Goal: Task Accomplishment & Management: Manage account settings

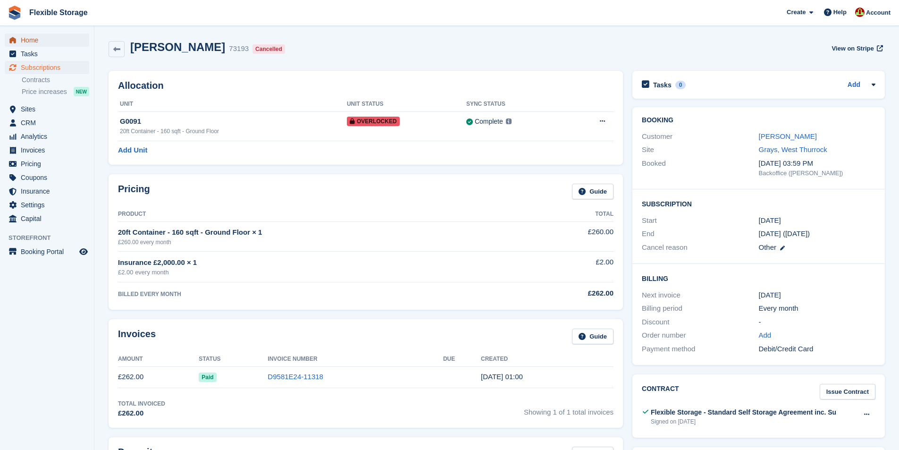
click at [22, 43] on span "Home" at bounding box center [49, 40] width 57 height 13
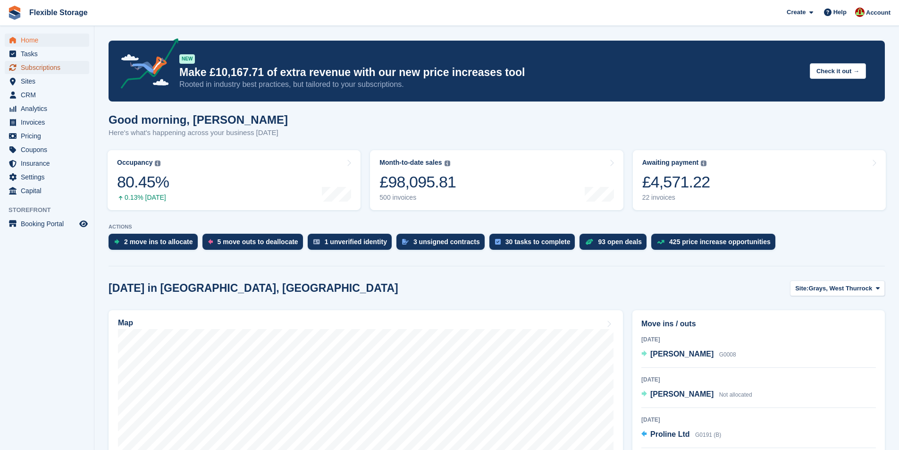
click at [47, 71] on span "Subscriptions" at bounding box center [49, 67] width 57 height 13
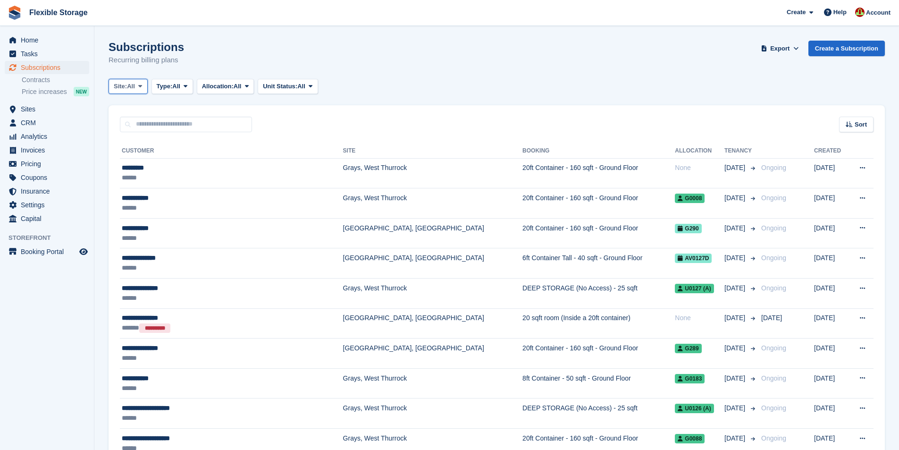
click at [141, 86] on icon at bounding box center [140, 86] width 4 height 6
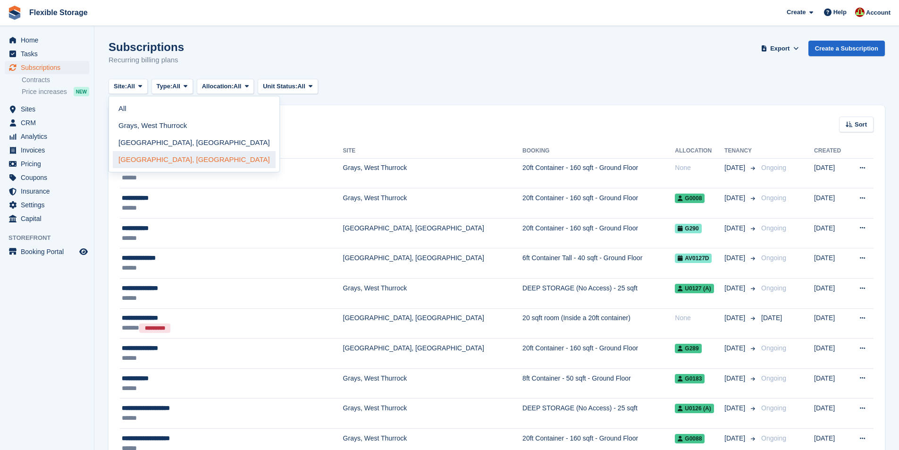
click at [142, 163] on link "[GEOGRAPHIC_DATA], [GEOGRAPHIC_DATA]" at bounding box center [194, 159] width 163 height 17
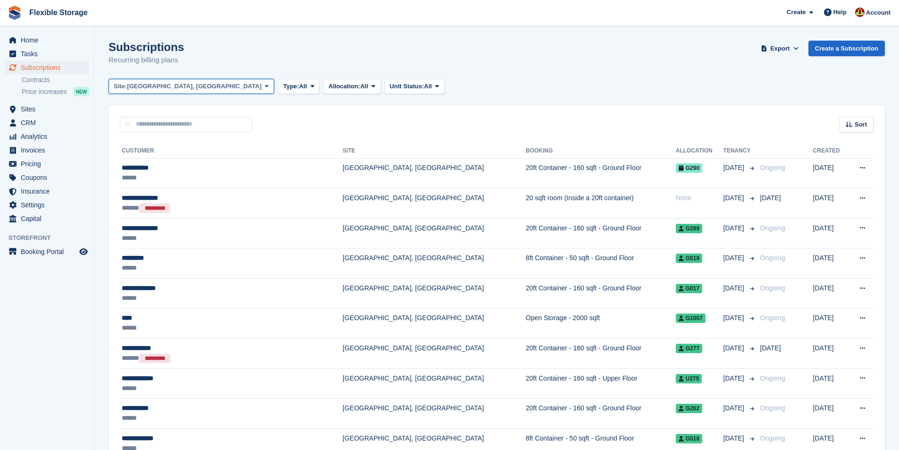
click at [265, 85] on icon at bounding box center [267, 86] width 4 height 6
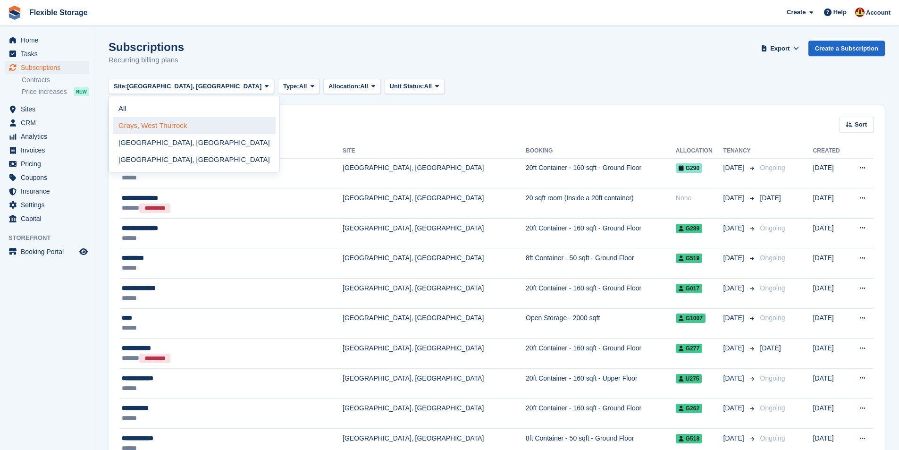
click at [170, 124] on link "Grays, West Thurrock" at bounding box center [194, 125] width 163 height 17
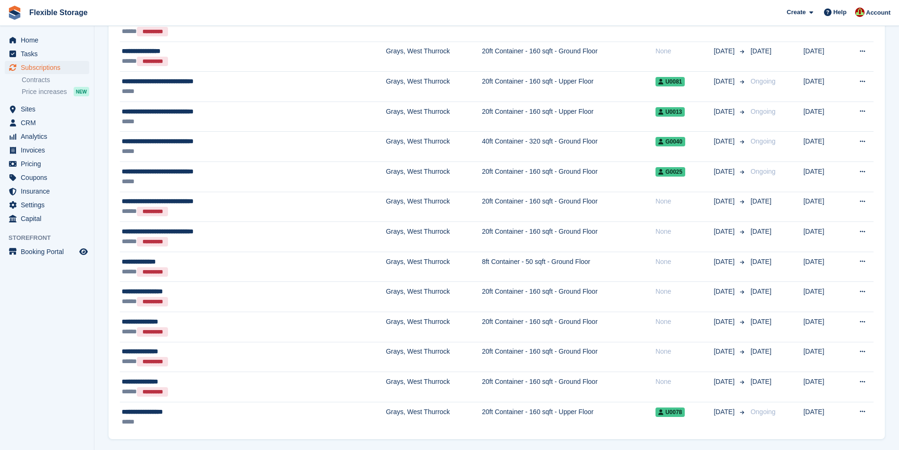
scroll to position [1256, 0]
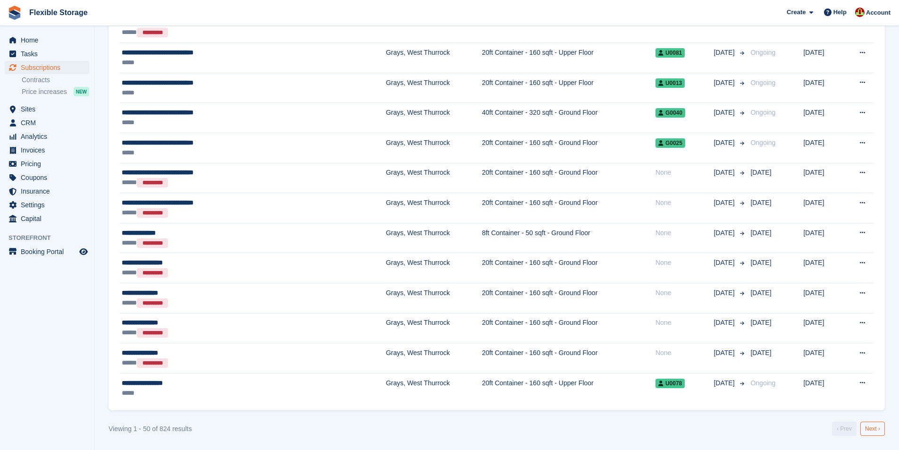
click at [878, 429] on link "Next ›" at bounding box center [872, 428] width 25 height 14
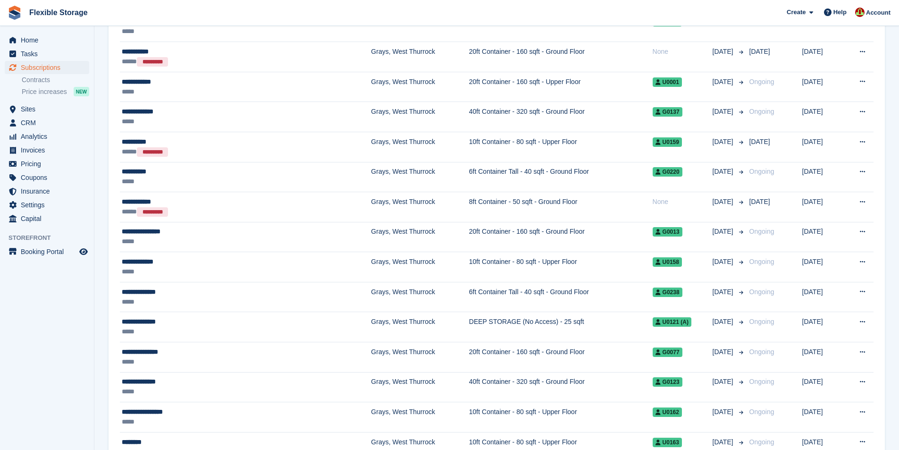
scroll to position [1256, 0]
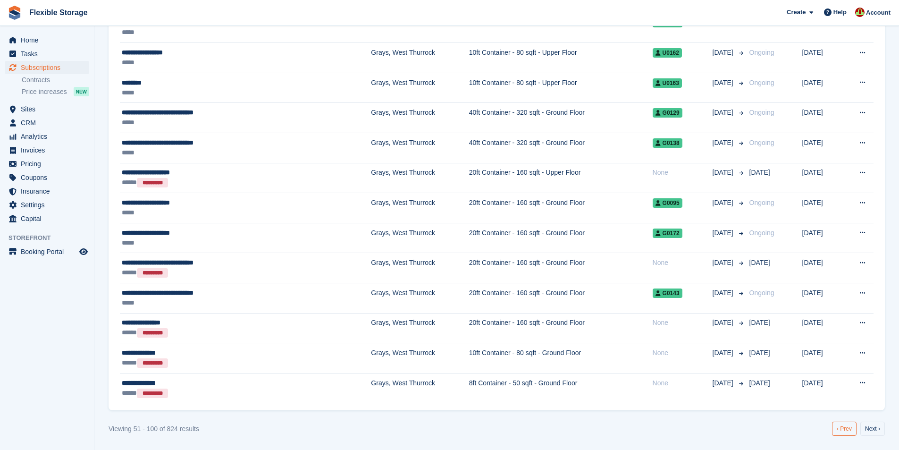
click at [841, 432] on link "‹ Prev" at bounding box center [844, 428] width 25 height 14
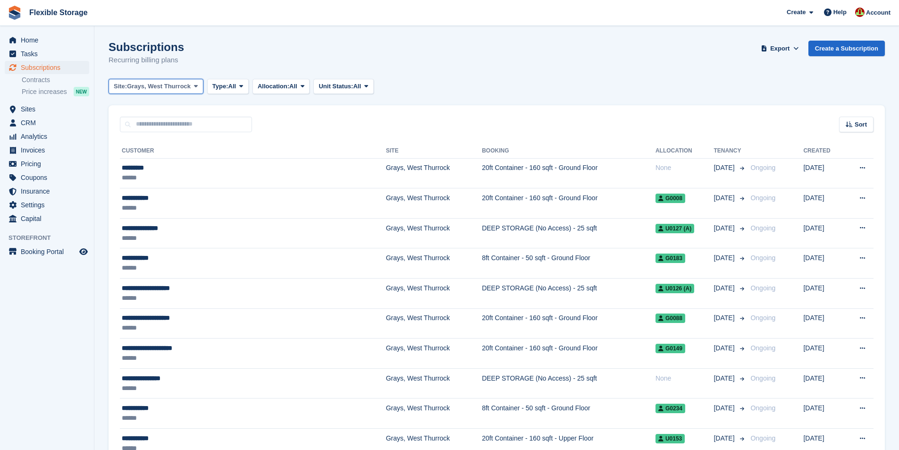
click at [138, 84] on span "Grays, West Thurrock" at bounding box center [159, 86] width 64 height 9
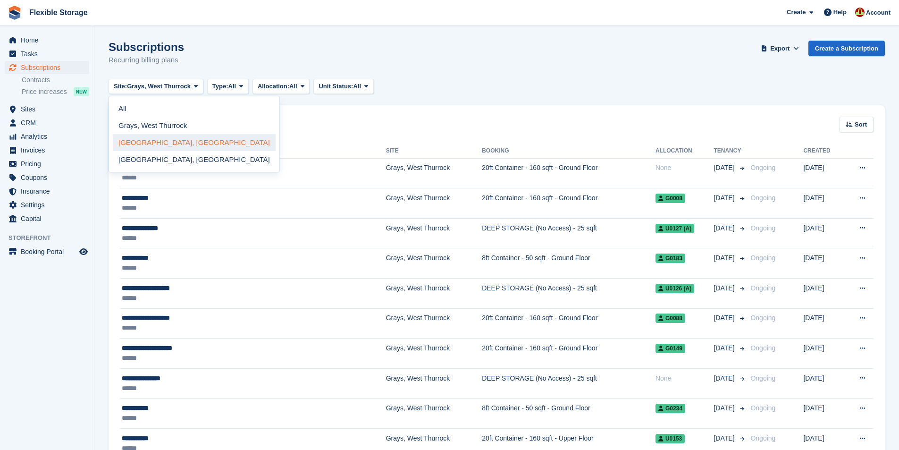
click at [142, 145] on link "[GEOGRAPHIC_DATA], [GEOGRAPHIC_DATA]" at bounding box center [194, 142] width 163 height 17
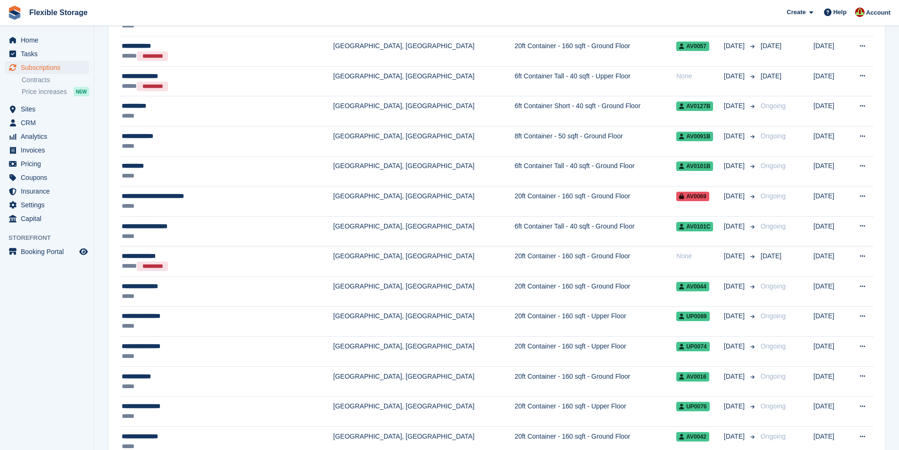
scroll to position [283, 0]
